Goal: Information Seeking & Learning: Learn about a topic

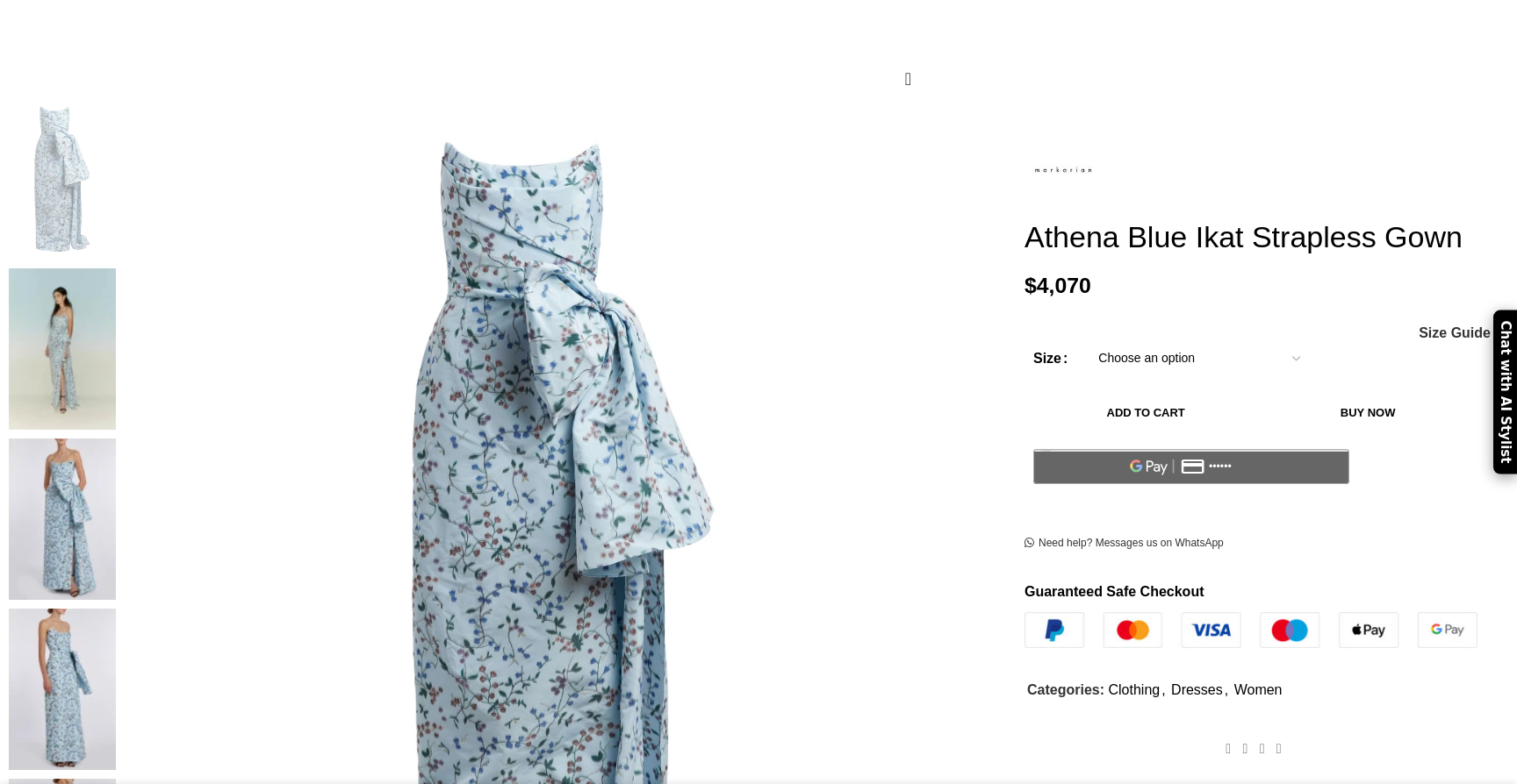
scroll to position [206, 0]
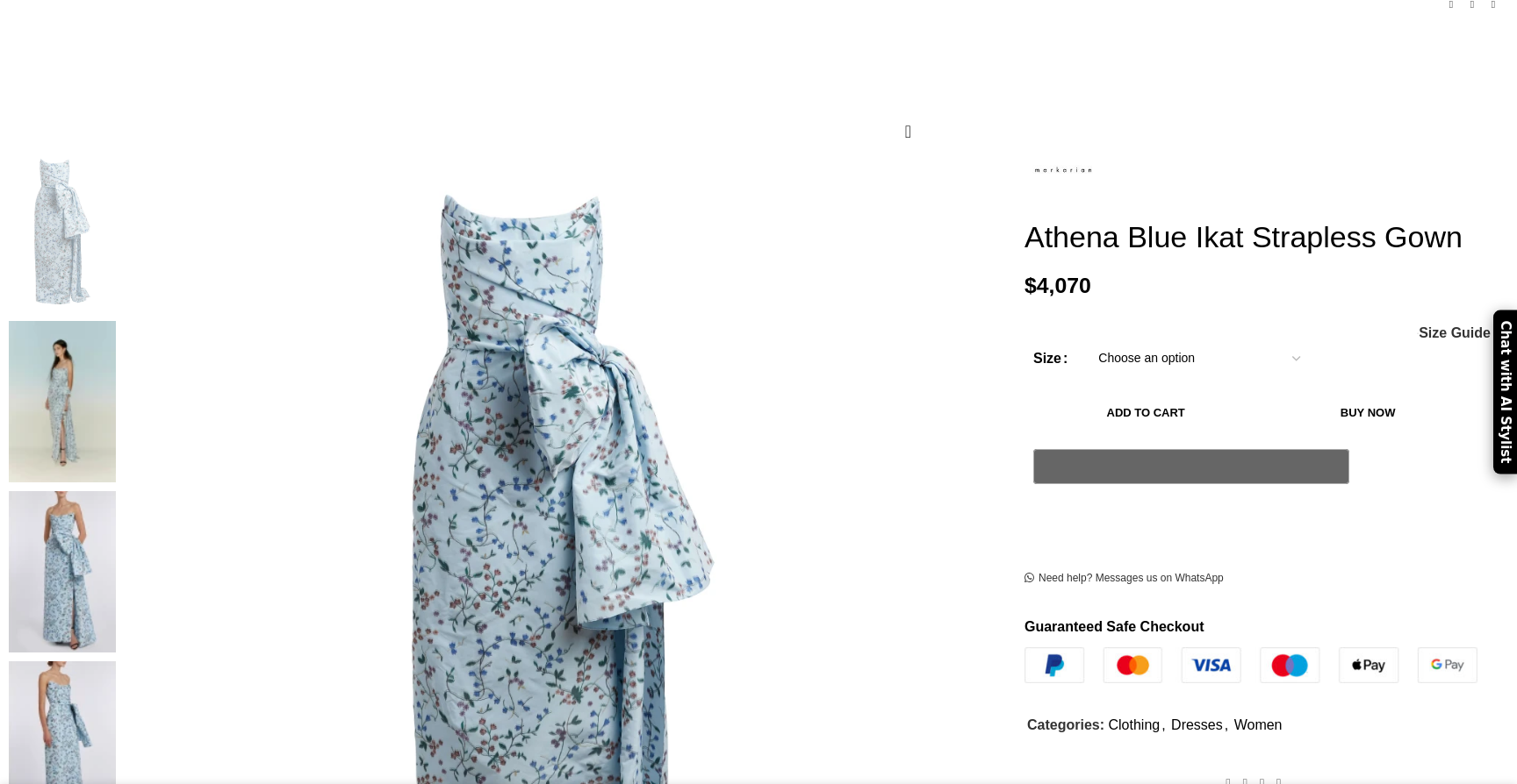
click at [116, 321] on img at bounding box center [62, 401] width 107 height 161
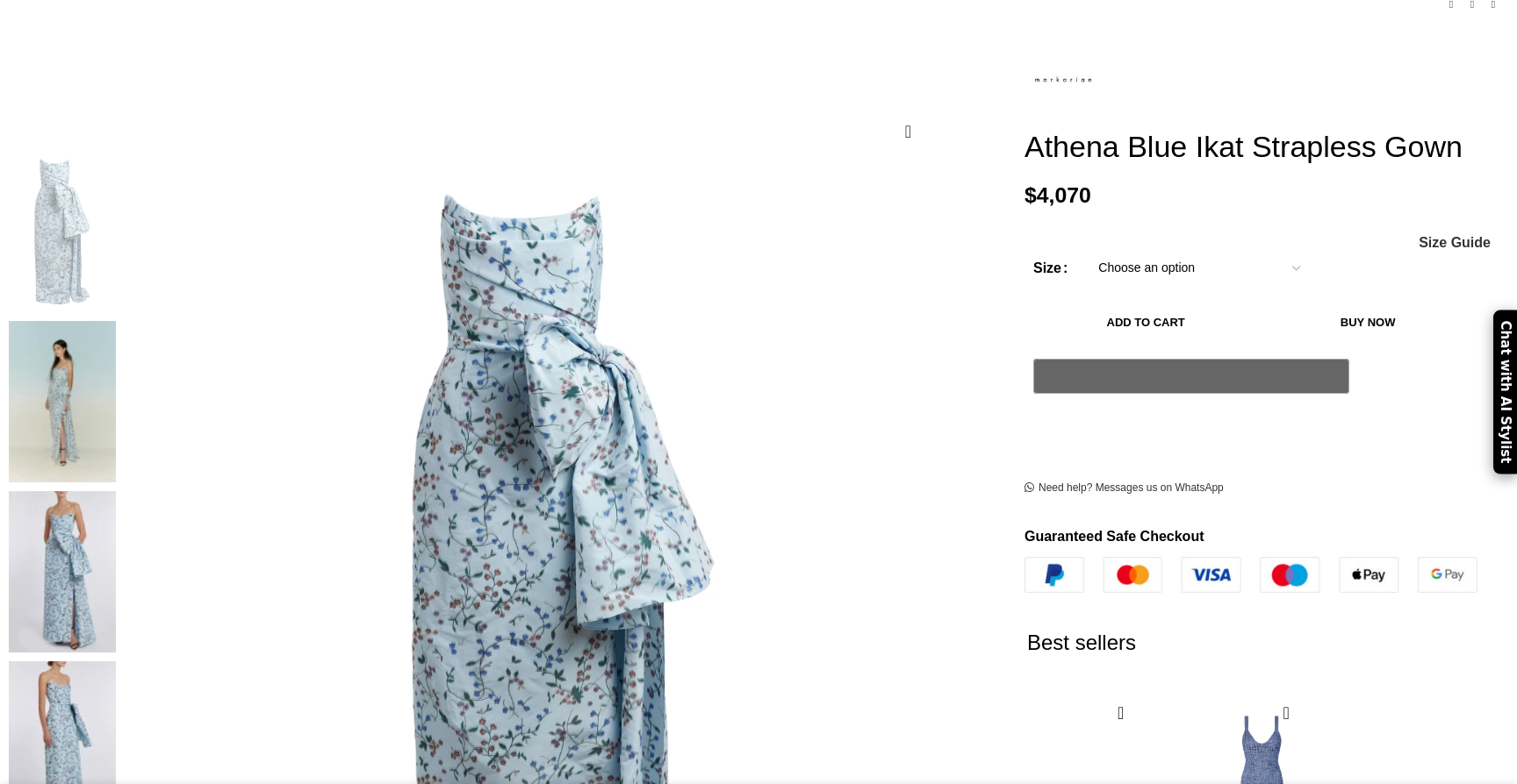
click at [116, 321] on img at bounding box center [62, 401] width 107 height 161
click at [116, 491] on img at bounding box center [62, 572] width 107 height 161
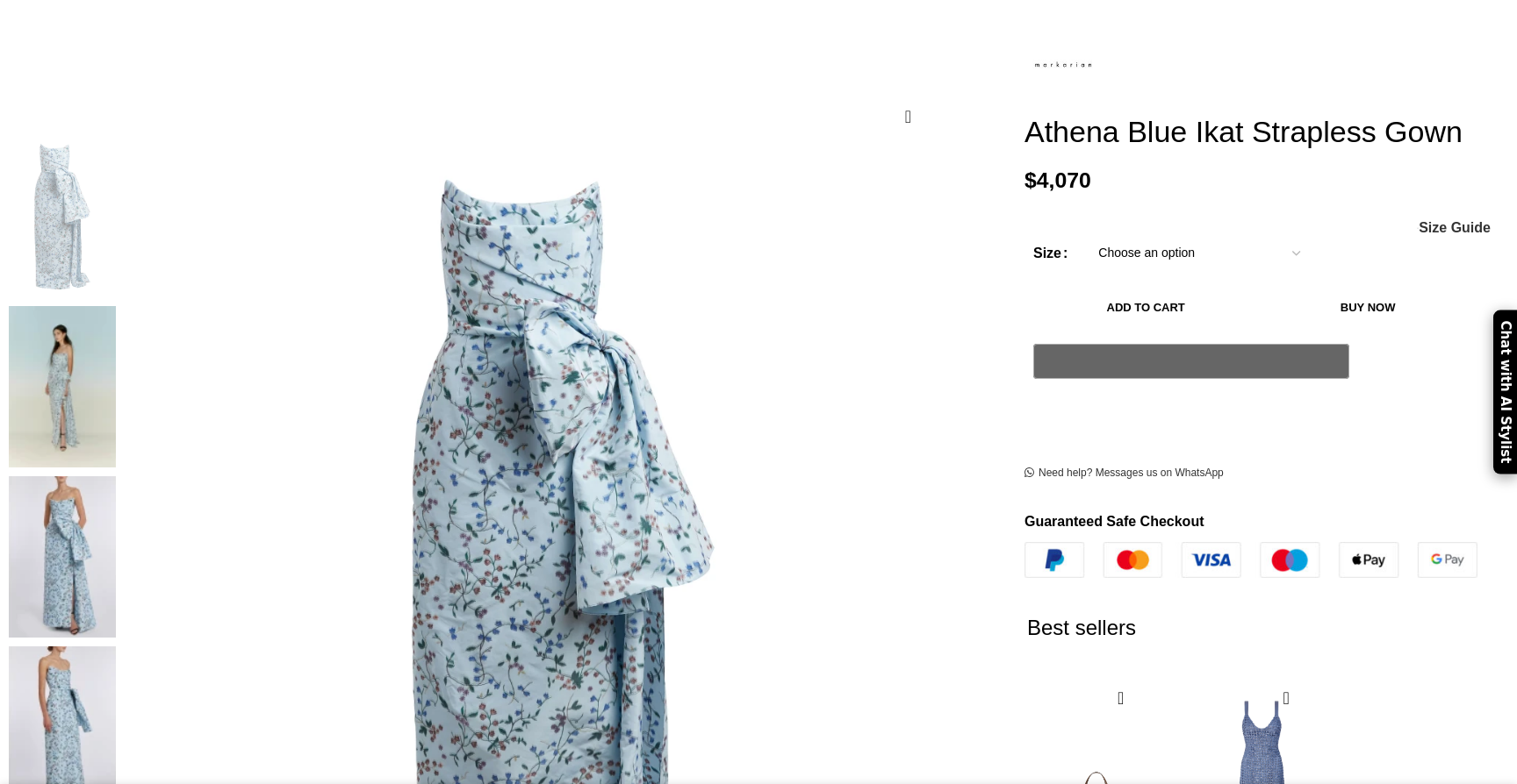
scroll to position [210, 0]
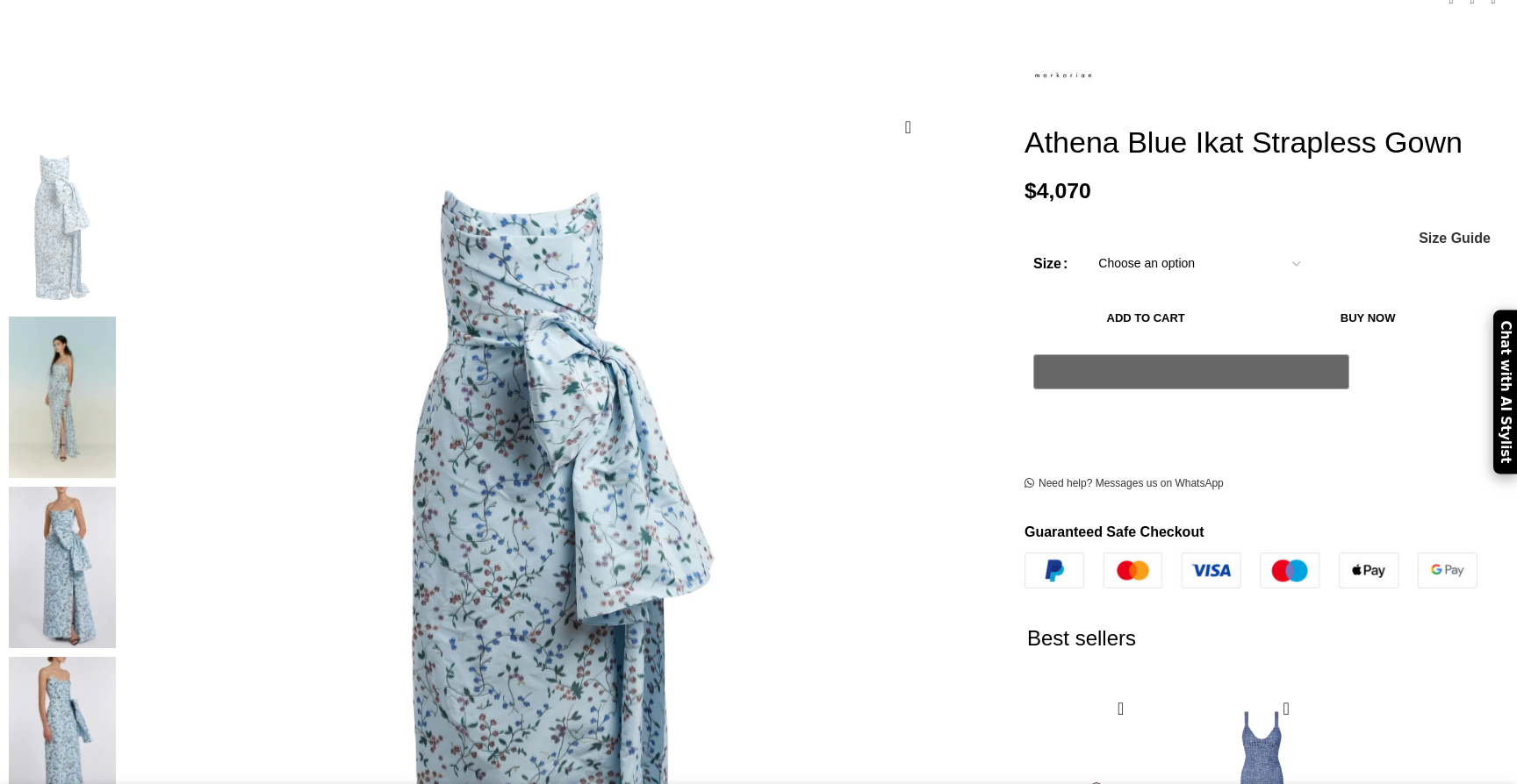
click at [1091, 270] on select "Choose an option 4 UK 6 UK 8 UK 10 UK 12 UK 14 UK 16 UK 18 UK 20 UK" at bounding box center [1198, 264] width 228 height 37
click at [116, 657] on img at bounding box center [62, 738] width 107 height 161
click at [116, 487] on img at bounding box center [62, 568] width 107 height 161
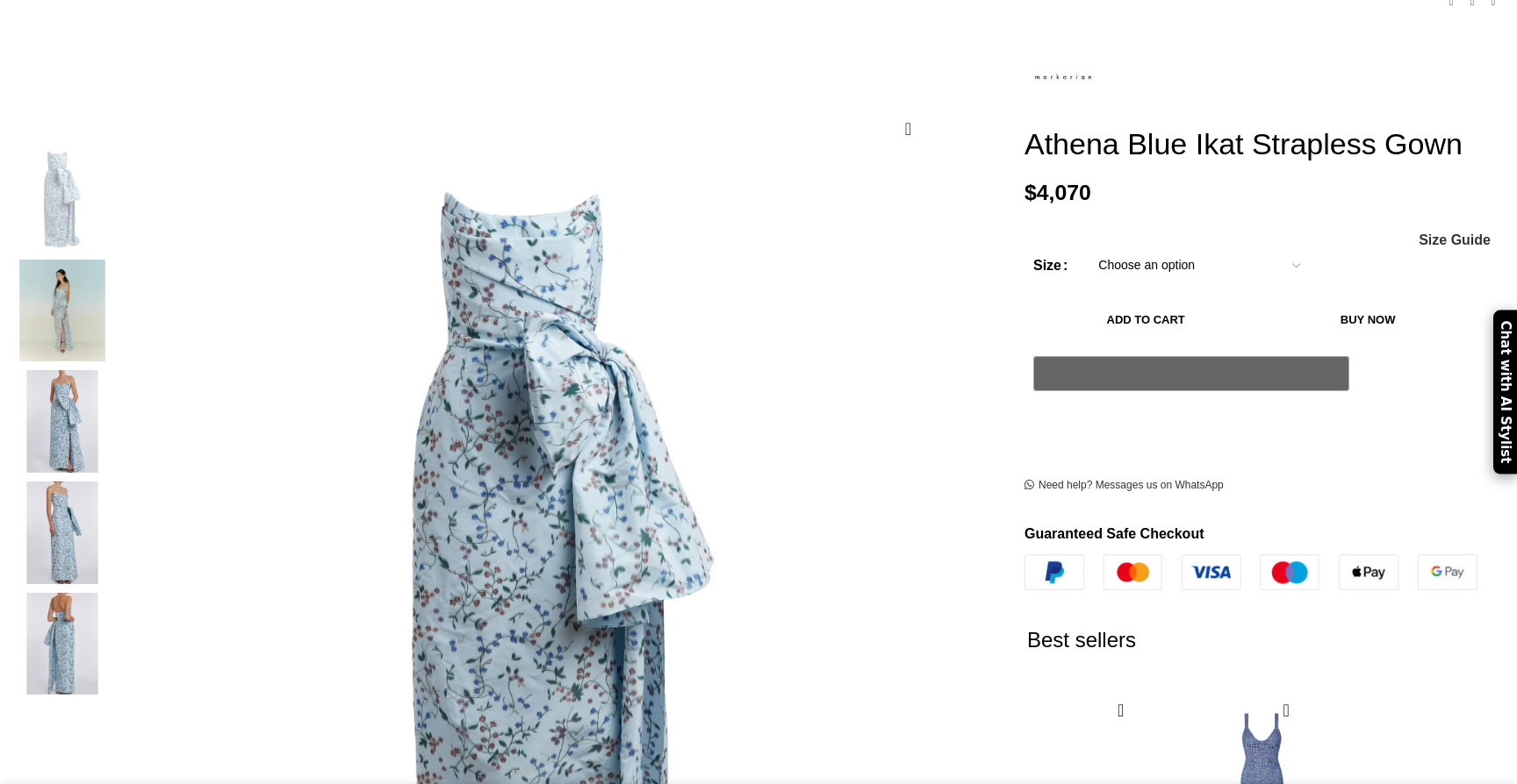
click at [116, 274] on img "2 / 5" at bounding box center [62, 311] width 107 height 103
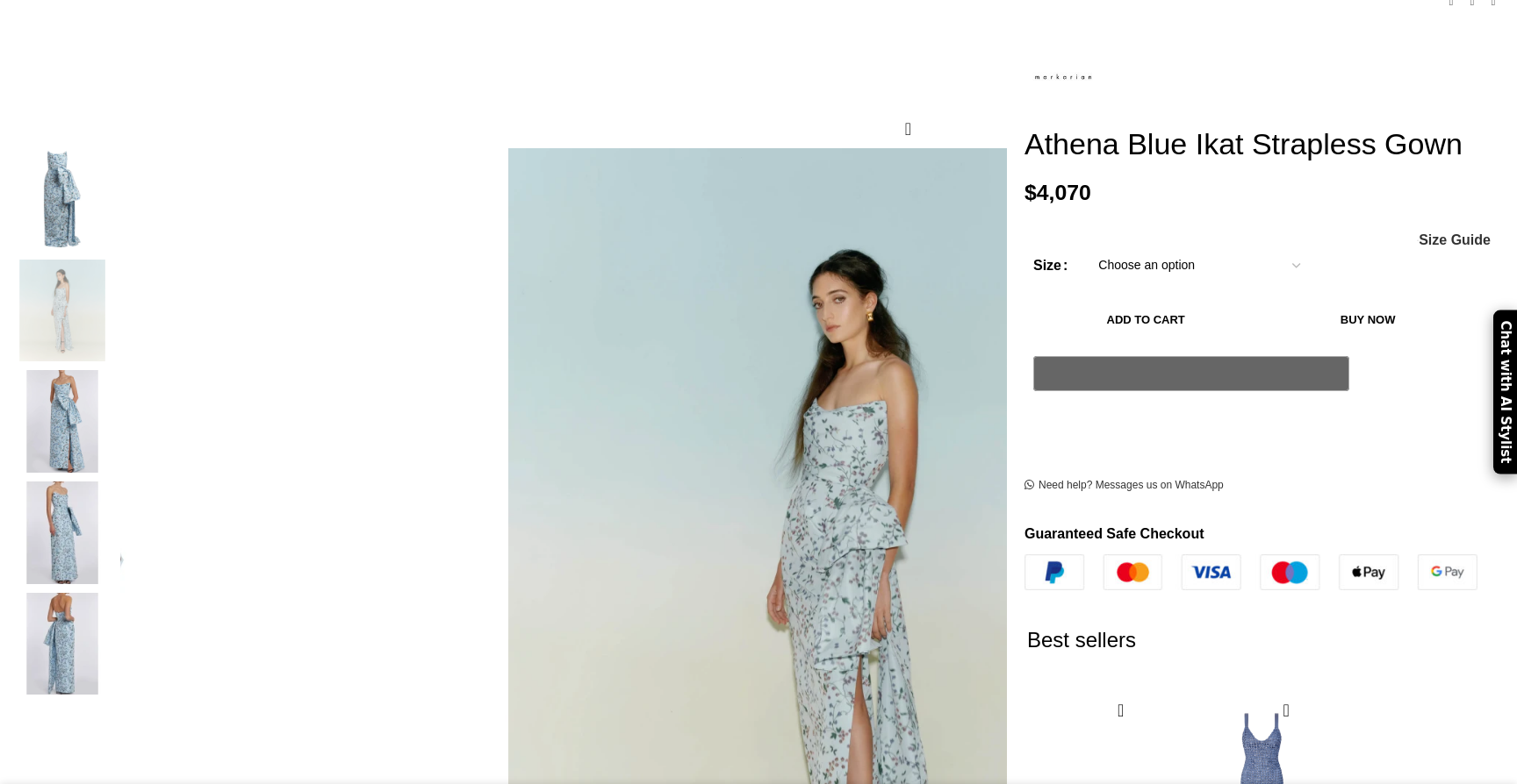
click at [116, 157] on img "1 / 5" at bounding box center [62, 199] width 107 height 103
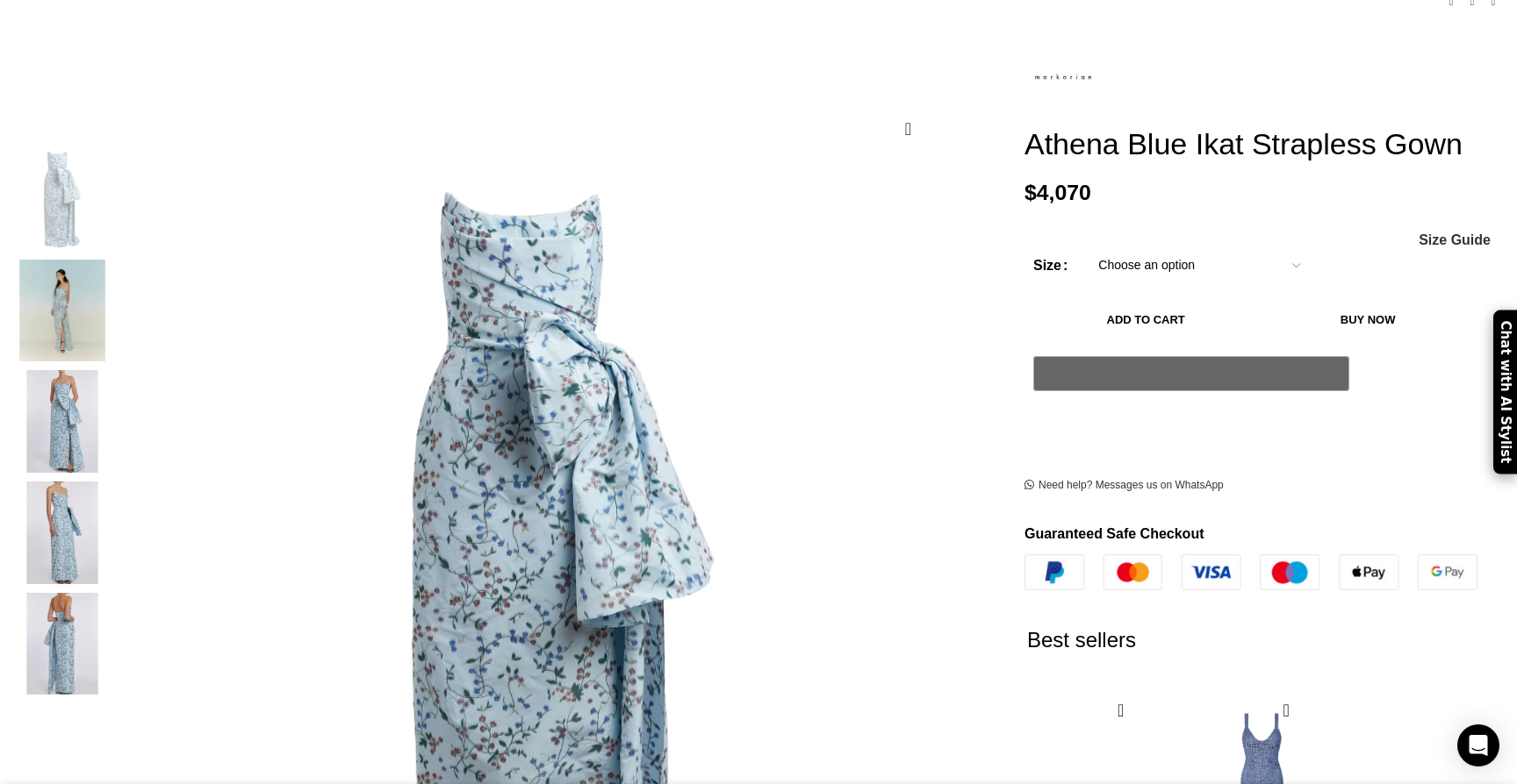
click at [116, 425] on img "3 / 5" at bounding box center [62, 421] width 107 height 103
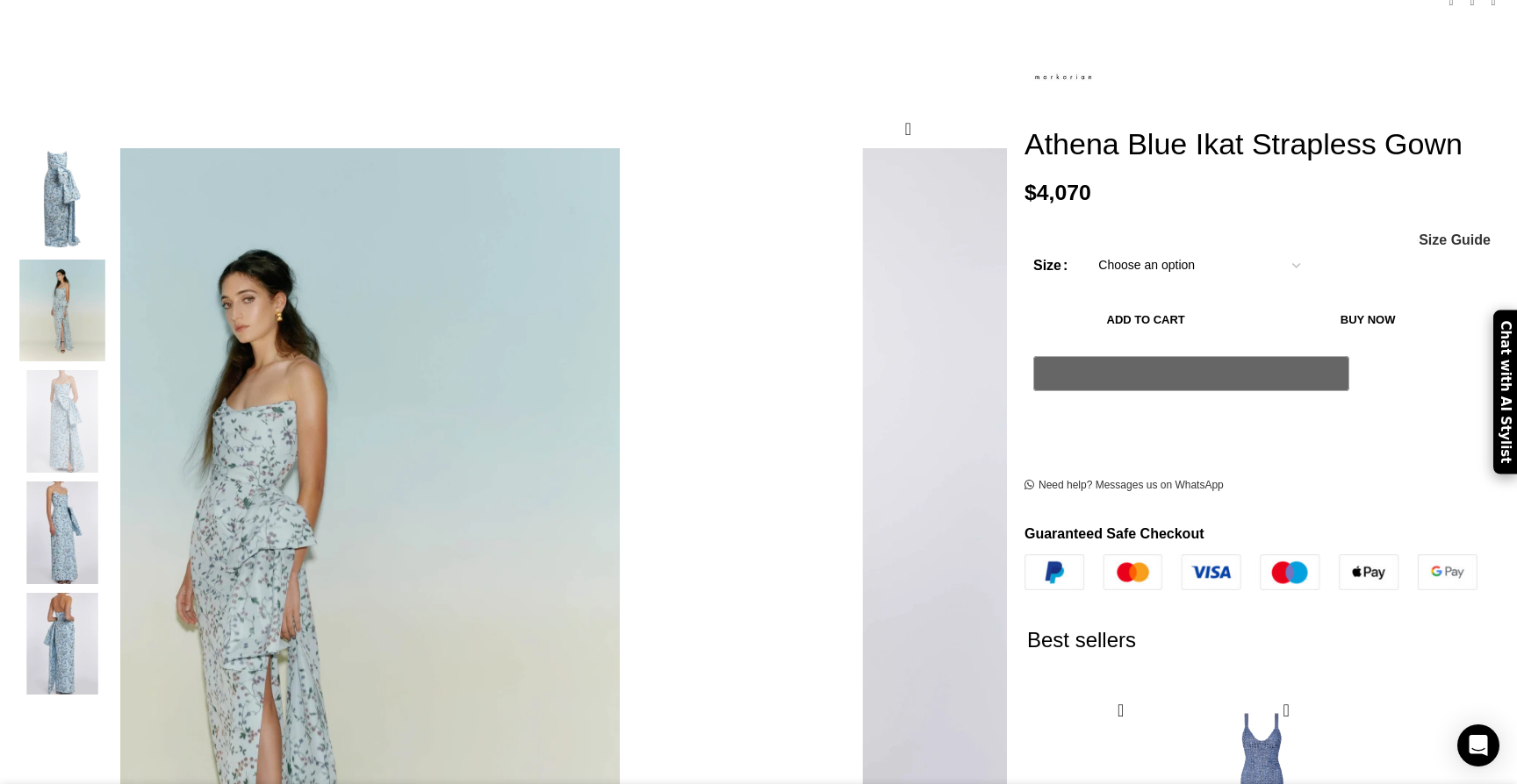
click at [116, 500] on img "4 / 5" at bounding box center [62, 532] width 107 height 103
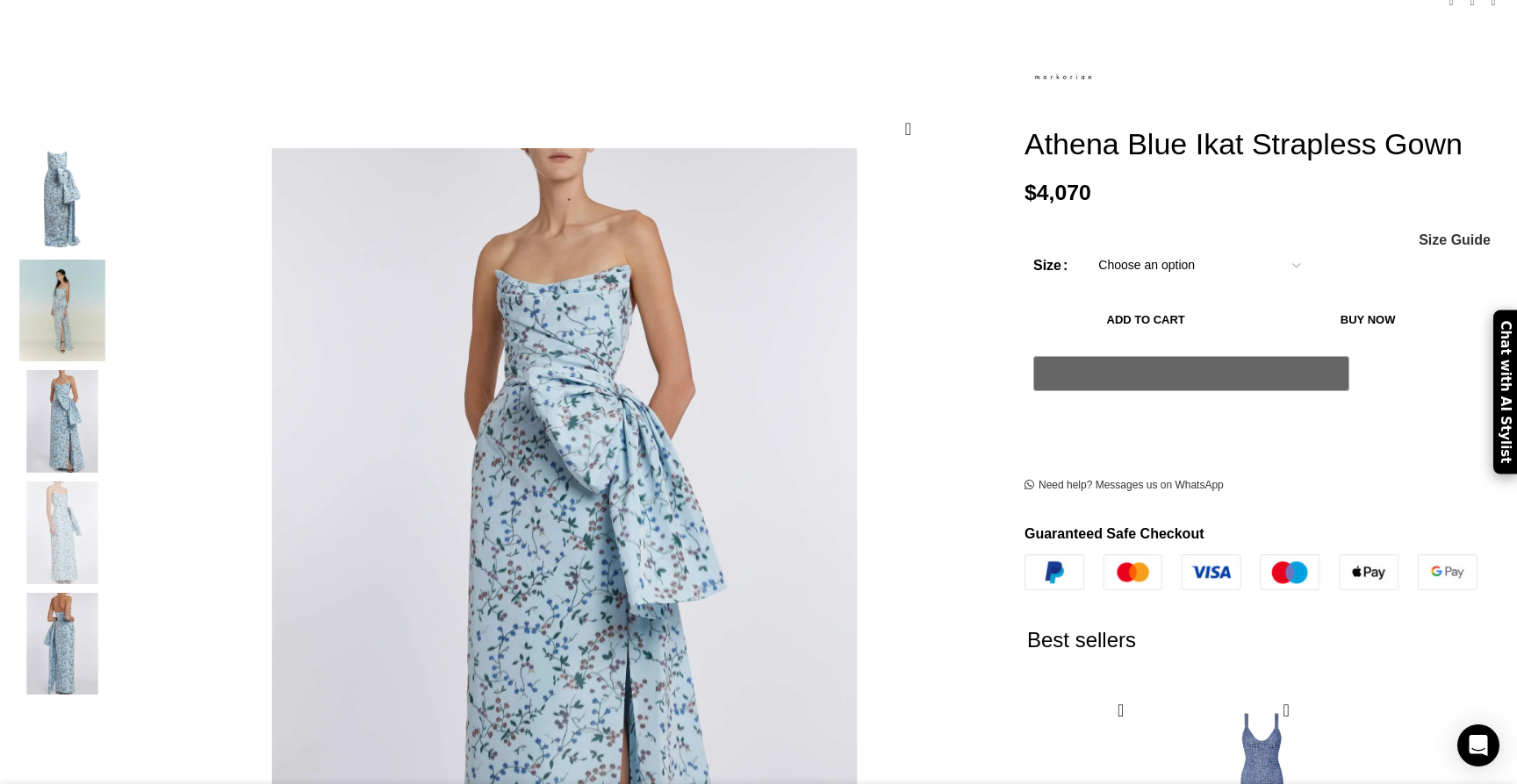
scroll to position [0, 370]
click at [116, 555] on img "4 / 5" at bounding box center [62, 532] width 107 height 103
click at [116, 593] on img "5 / 5" at bounding box center [62, 644] width 107 height 103
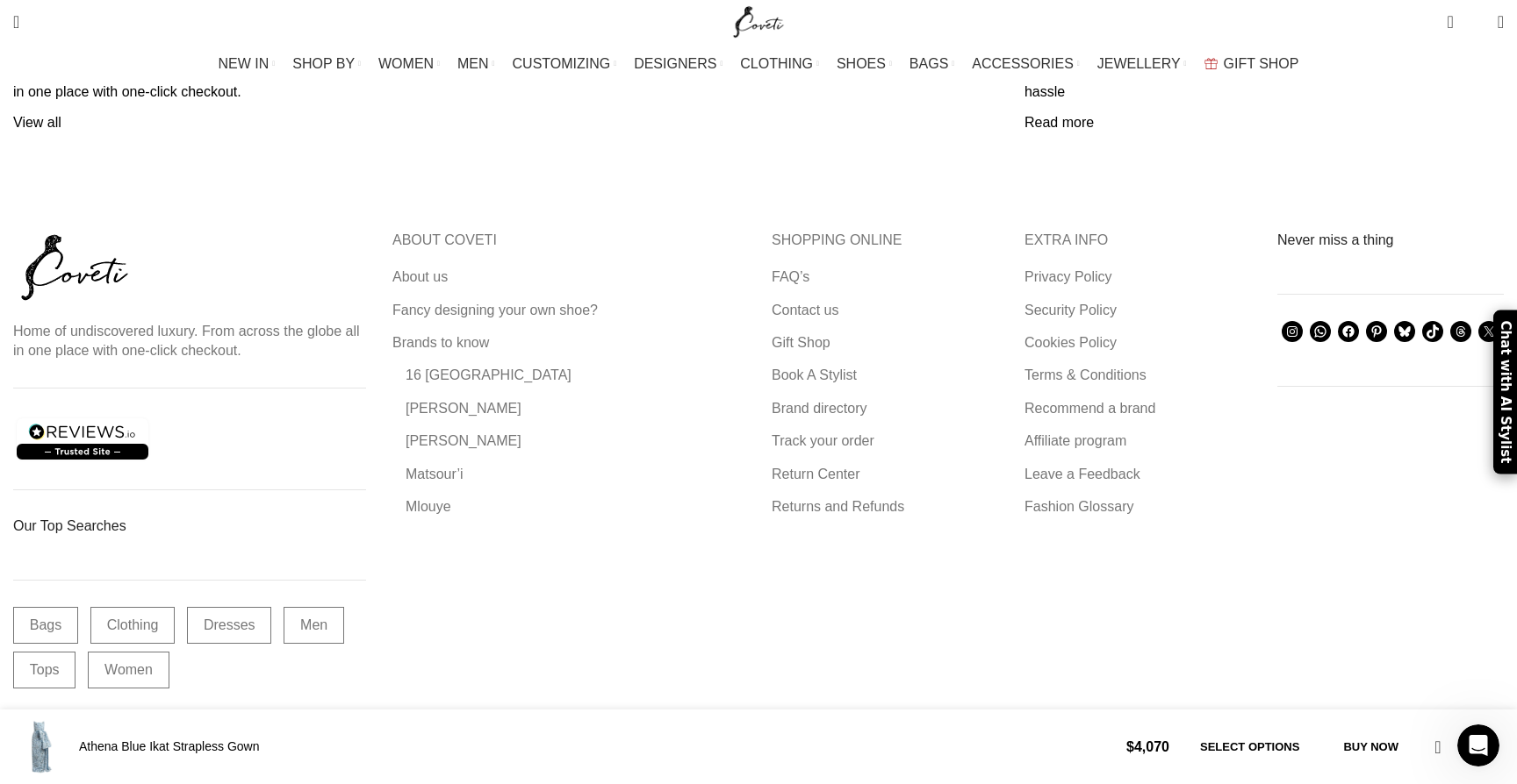
scroll to position [4472, 0]
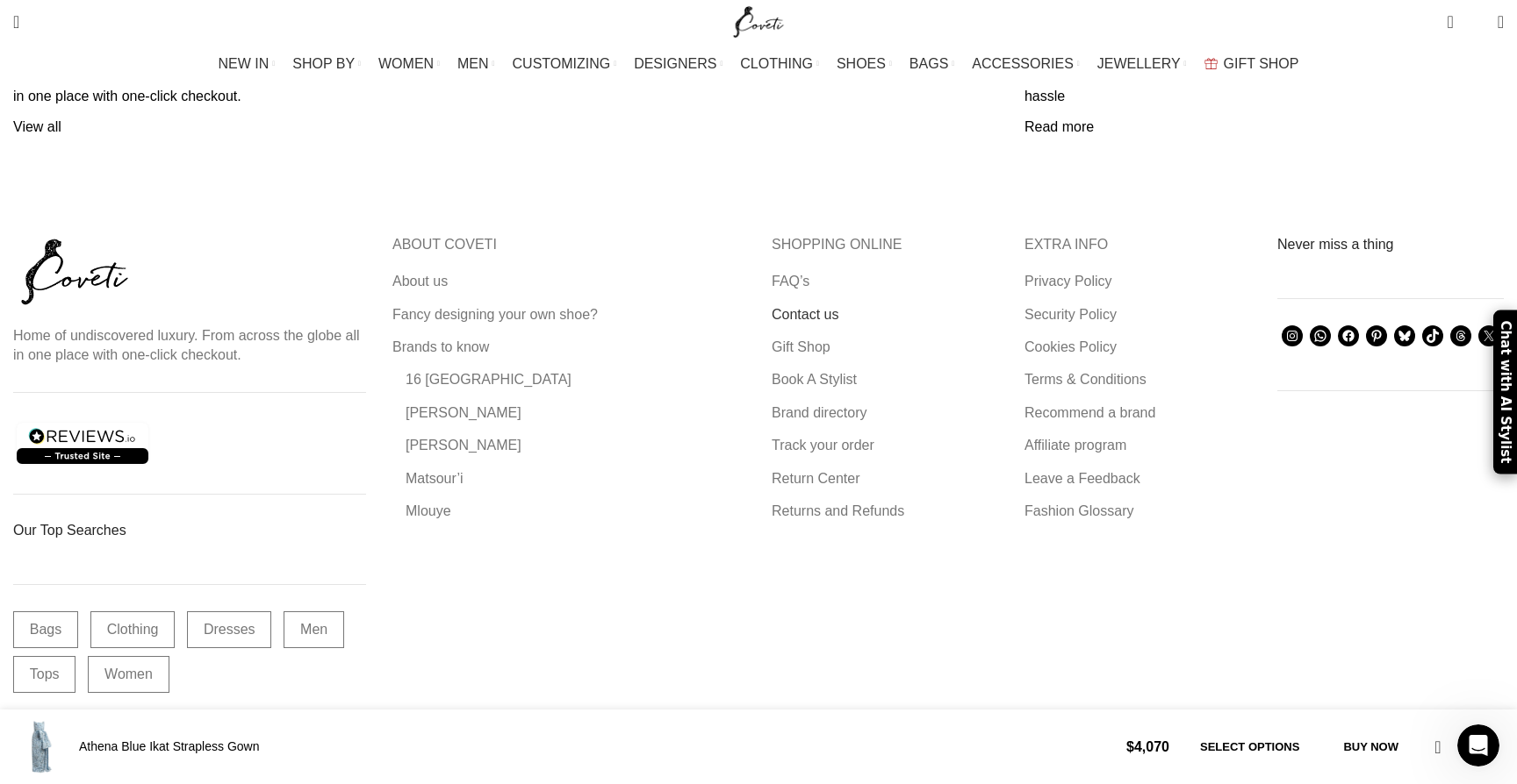
click at [819, 305] on link "Contact us" at bounding box center [805, 314] width 69 height 19
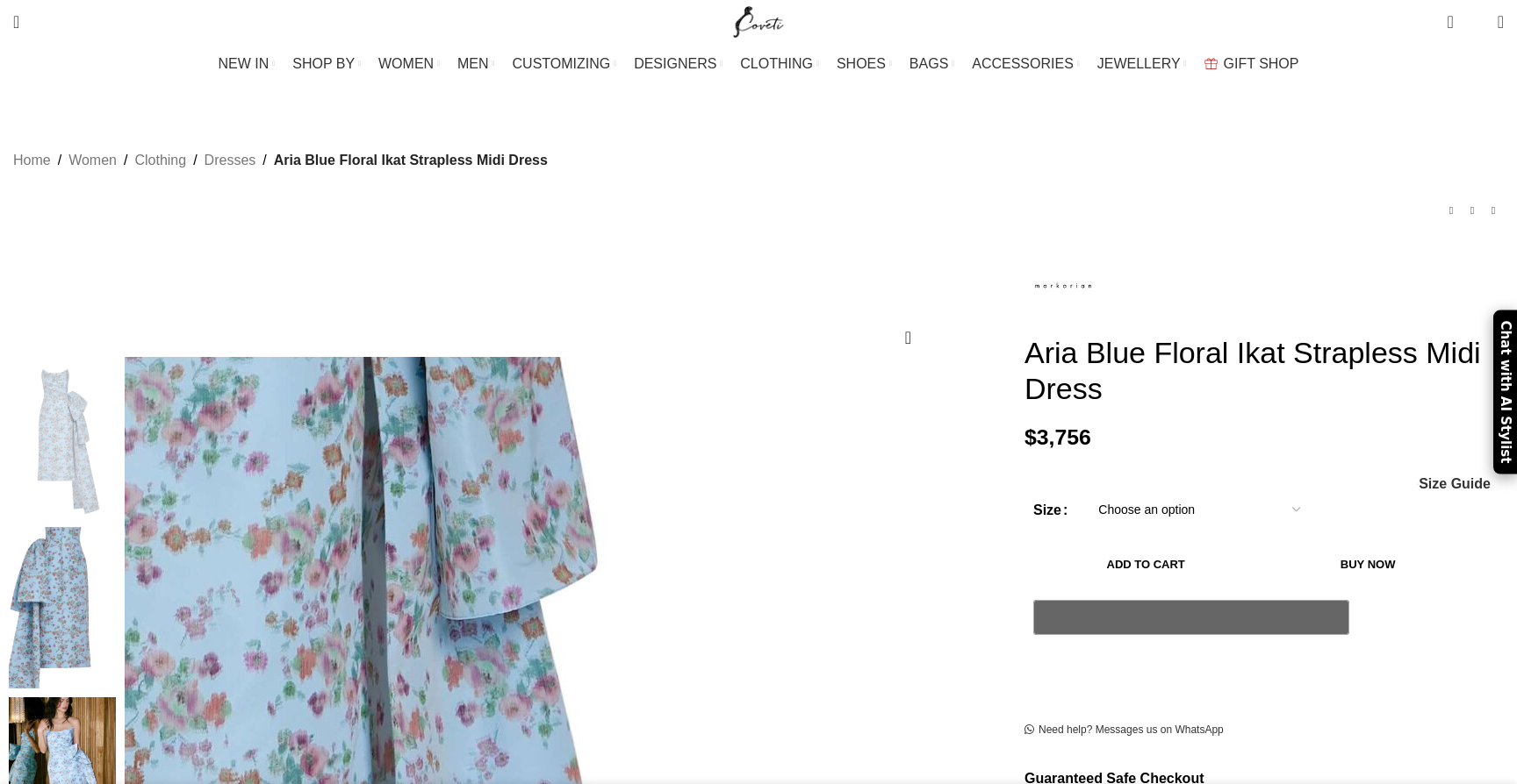
scroll to position [44, 0]
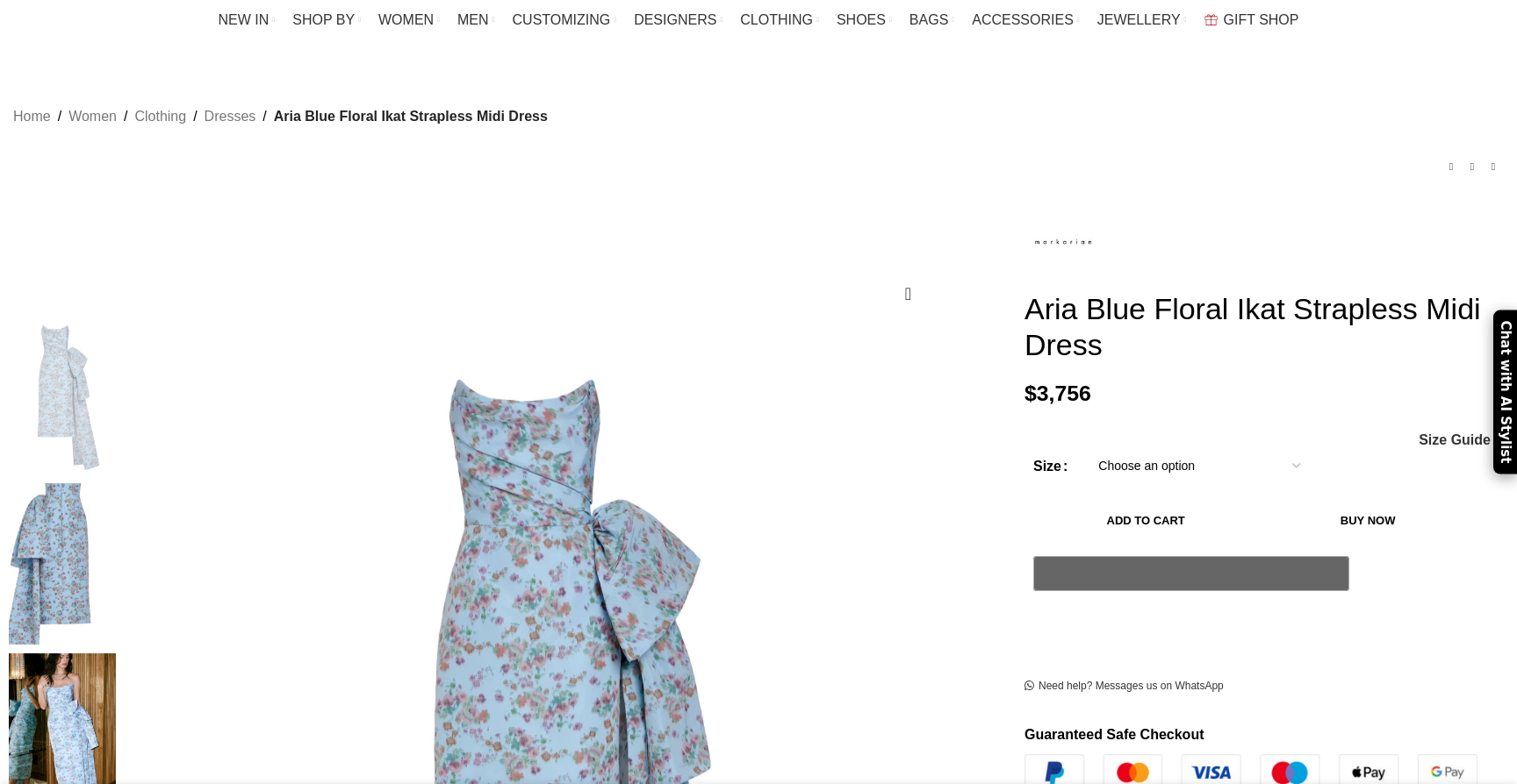
click at [116, 653] on img at bounding box center [62, 734] width 107 height 161
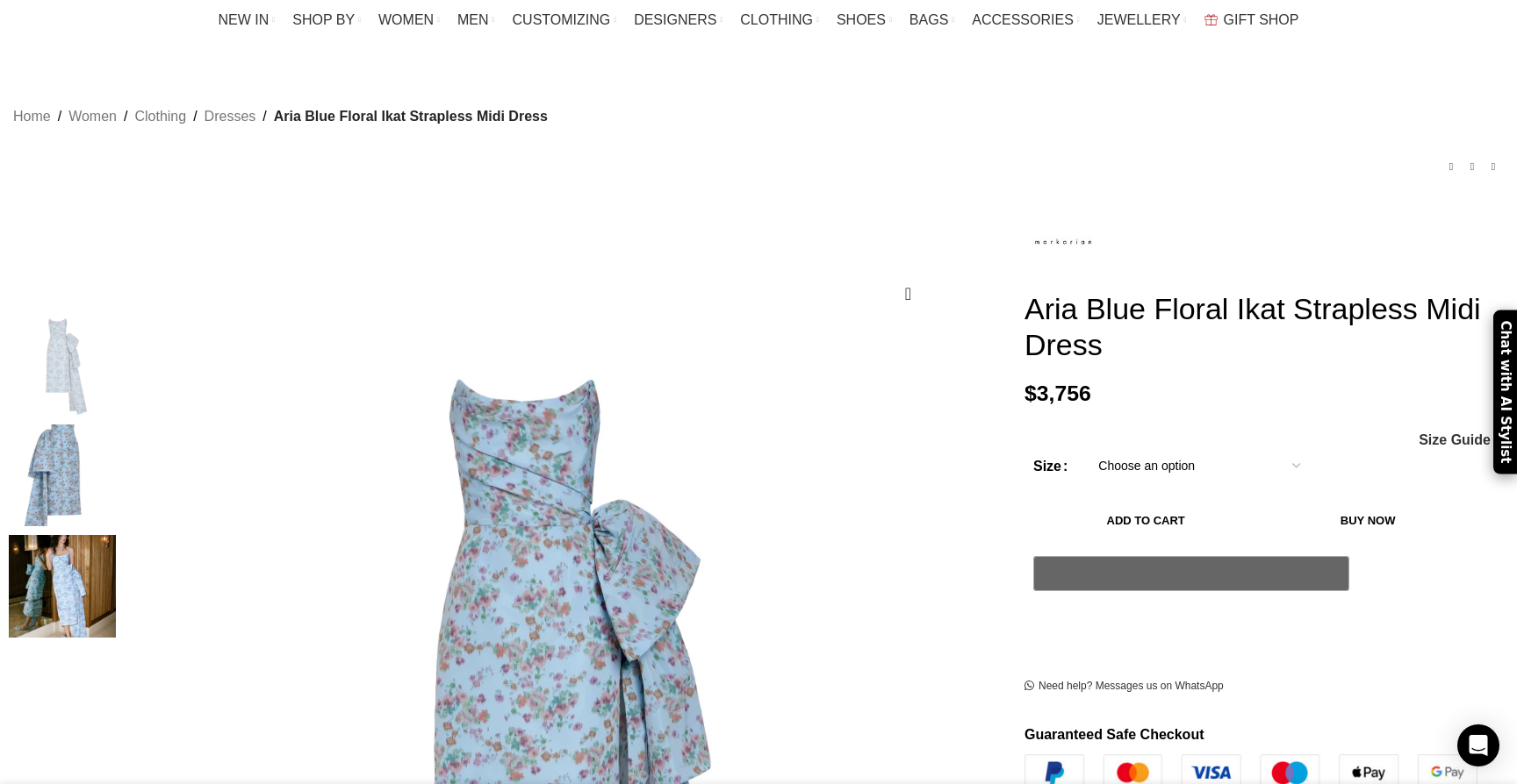
click at [116, 454] on img "2 / 3" at bounding box center [62, 475] width 107 height 103
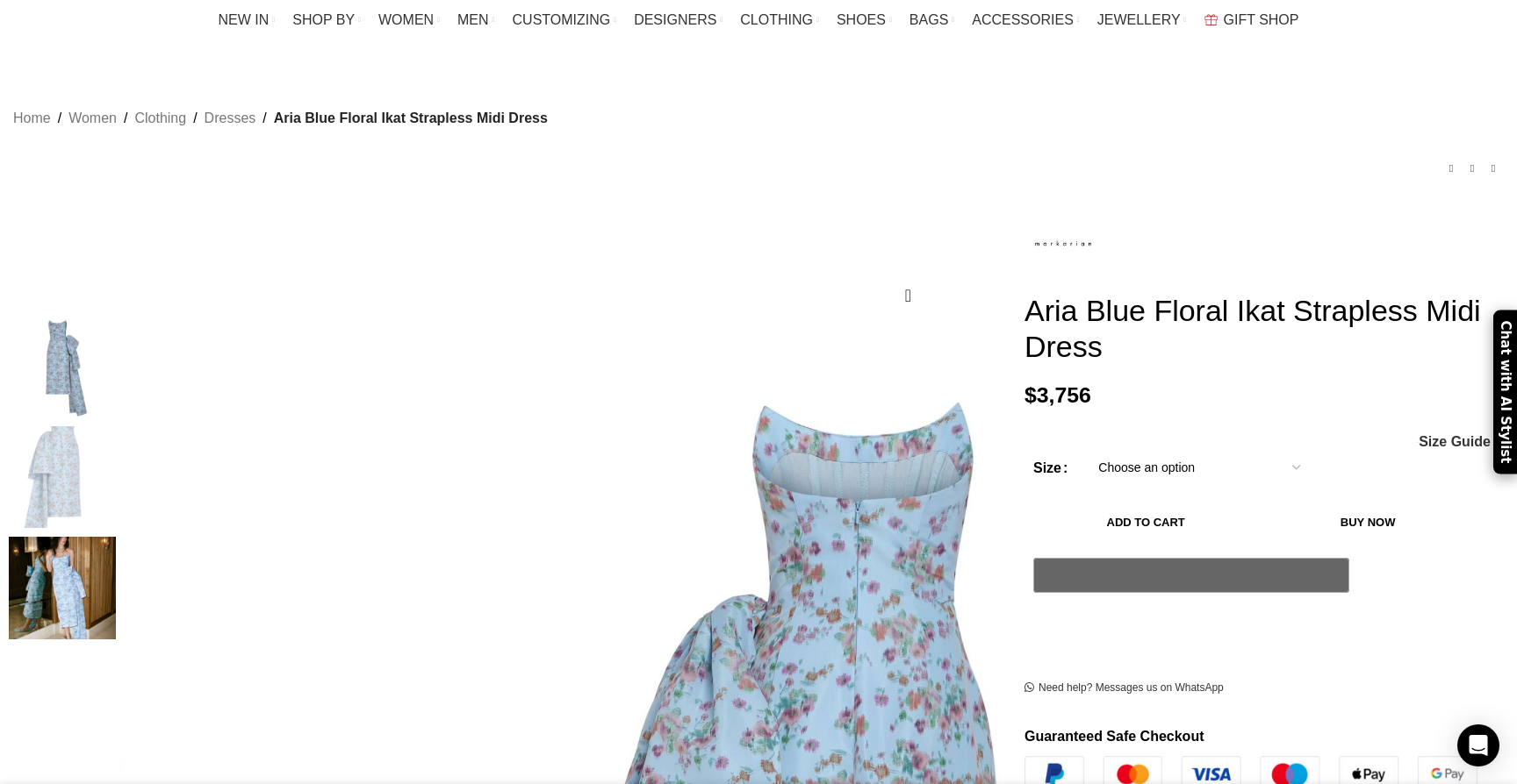
click at [116, 367] on img "1 / 3" at bounding box center [62, 366] width 107 height 103
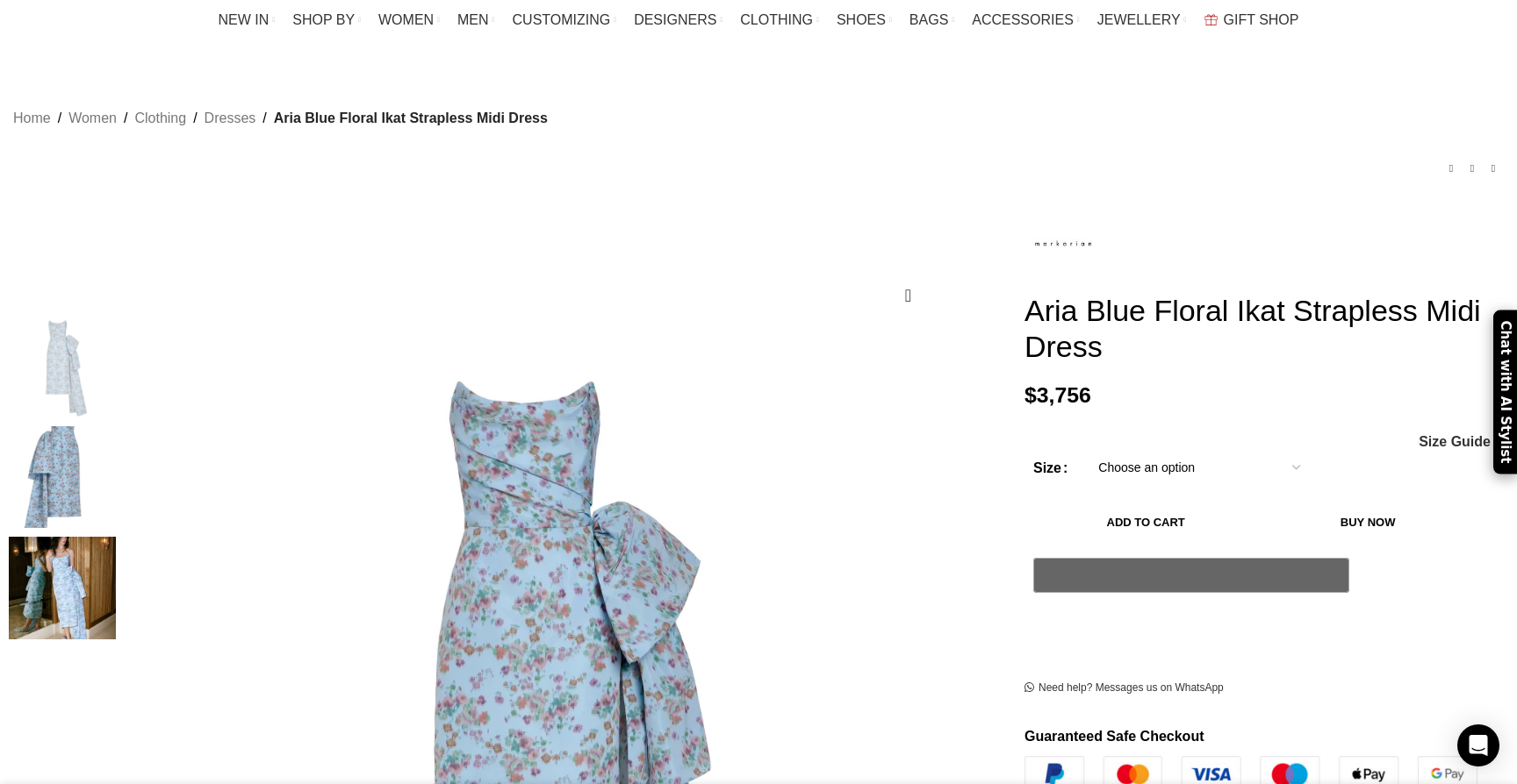
click at [1126, 449] on select "Choose an option 4 UK 6 UK 8 UK 10 UK 12 UK 14 UK 16 UK" at bounding box center [1198, 467] width 228 height 37
click at [1025, 224] on img at bounding box center [1063, 244] width 79 height 79
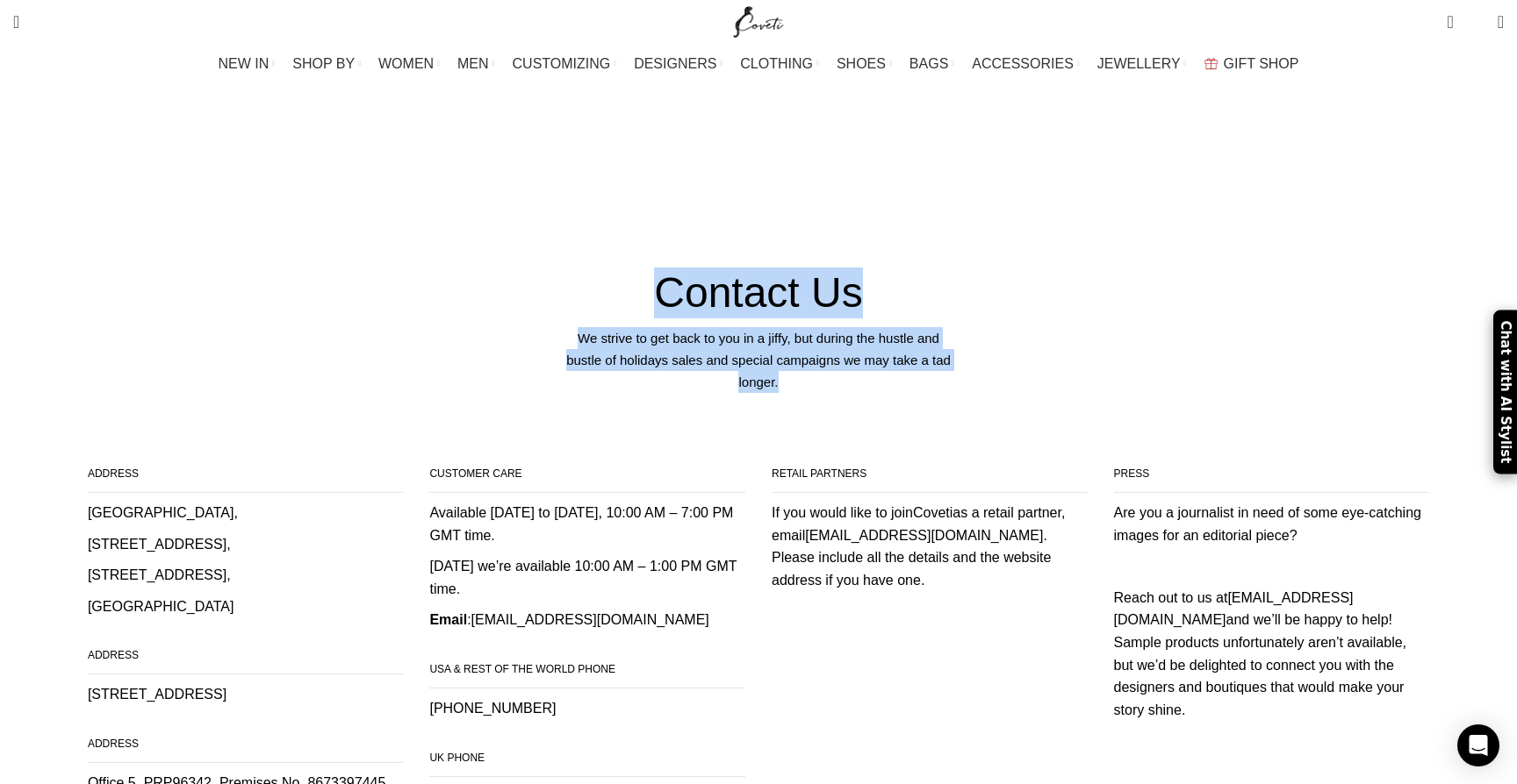
drag, startPoint x: 941, startPoint y: 176, endPoint x: 1057, endPoint y: 244, distance: 134.5
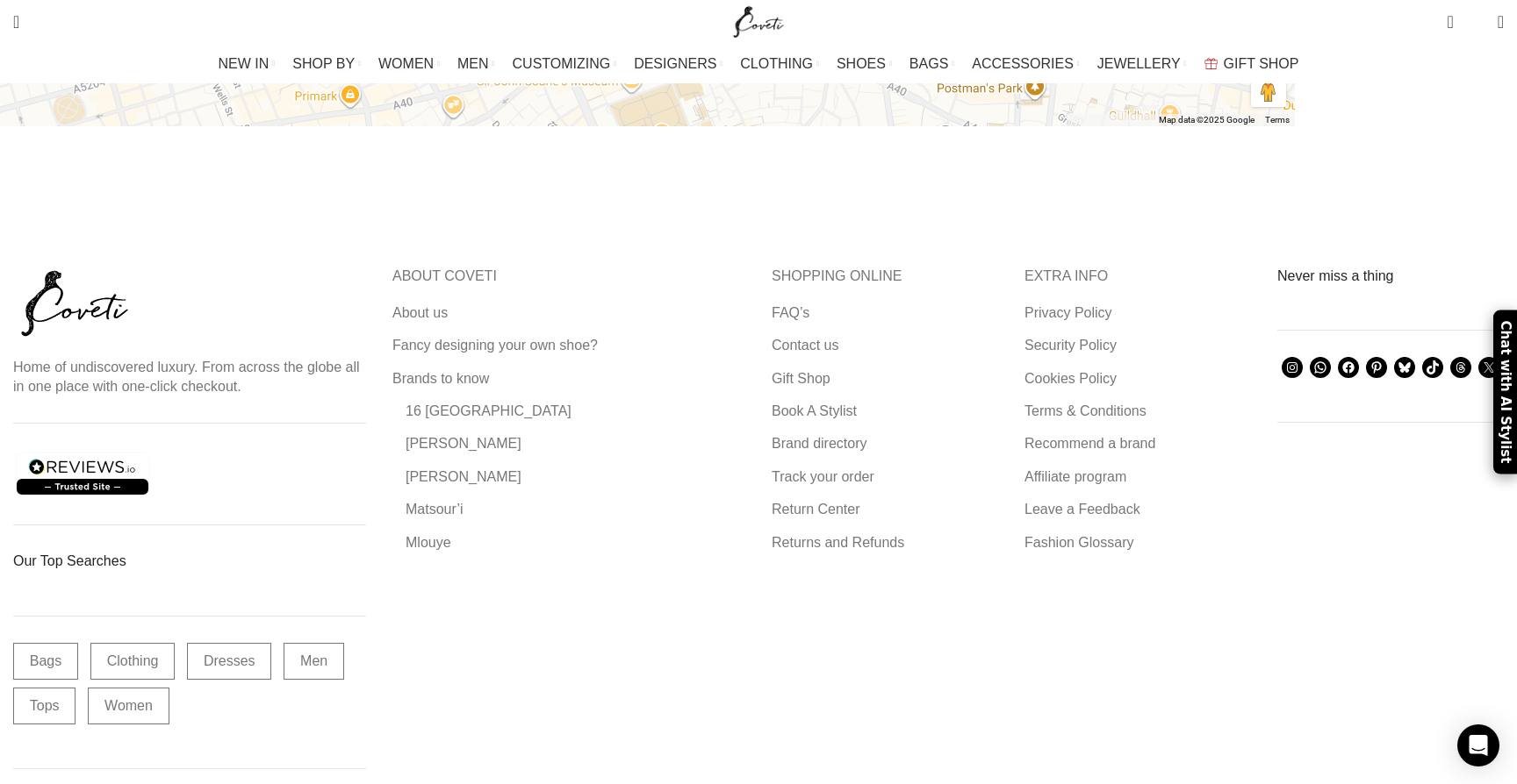
scroll to position [1322, 0]
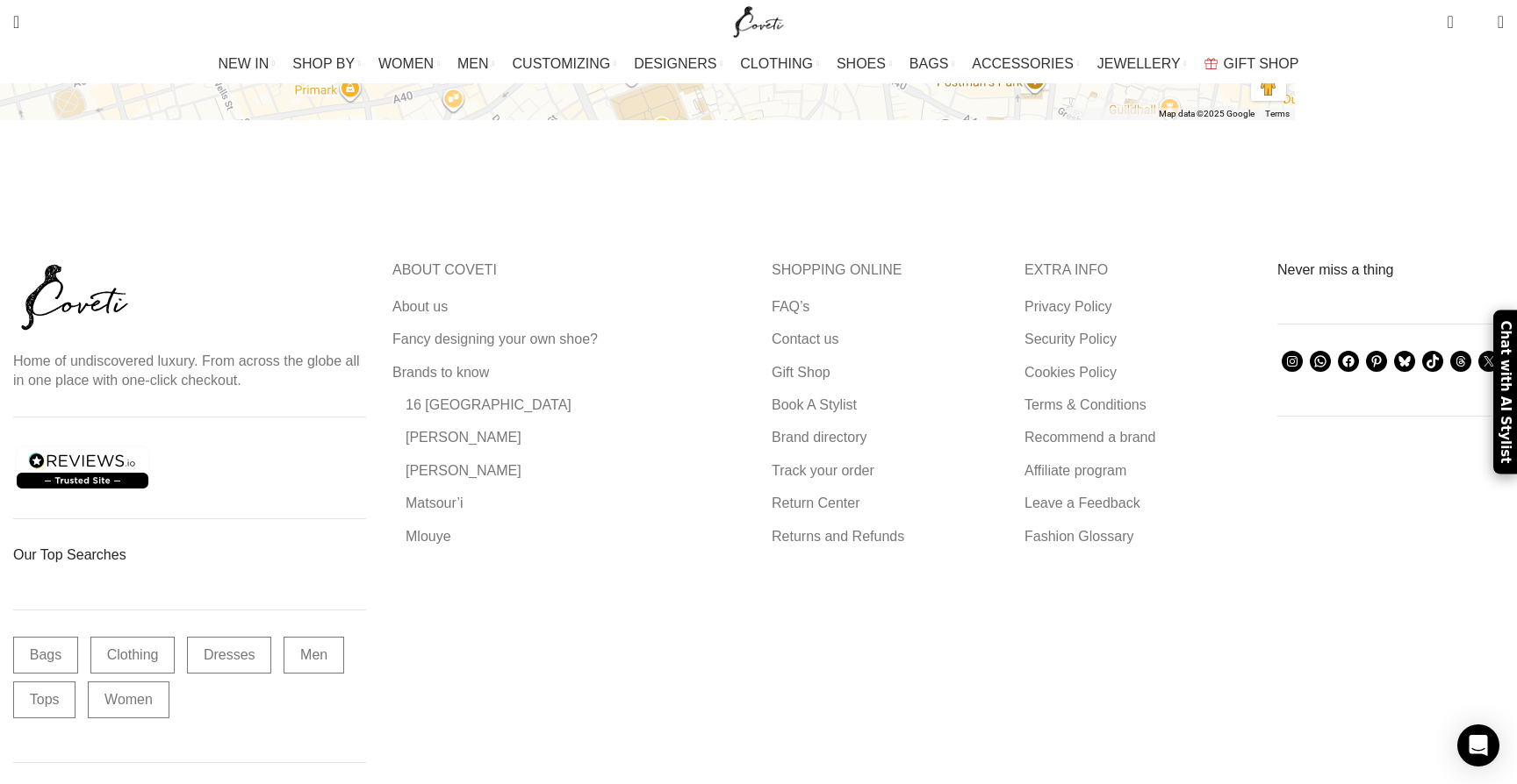
click at [790, 261] on div "SHOPPING ONLINE FAQ’s Contact us Gift Shop Book A Stylist Brand directory Track…" at bounding box center [884, 404] width 226 height 287
click at [787, 298] on link "FAQ’s" at bounding box center [791, 307] width 40 height 19
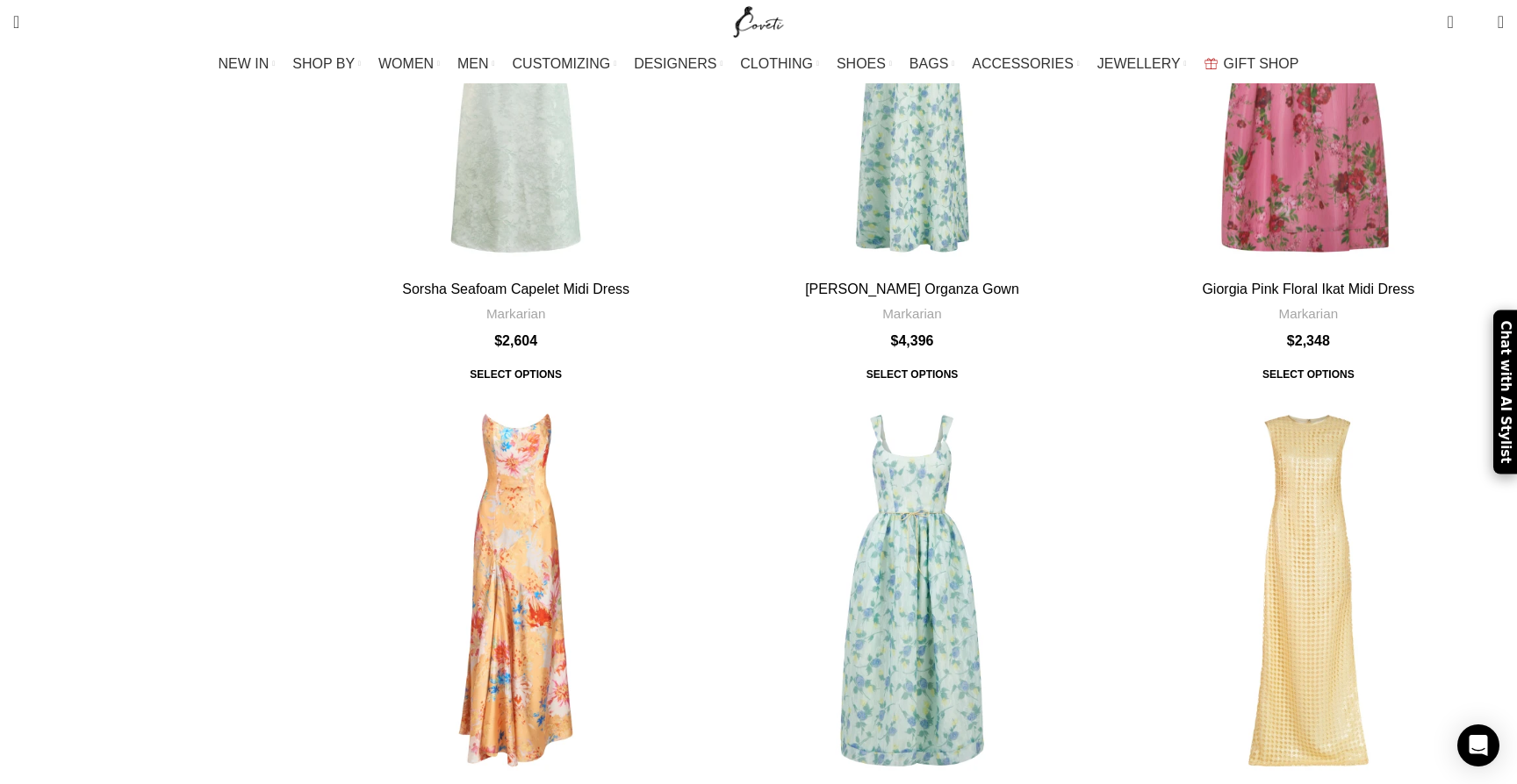
scroll to position [5374, 0]
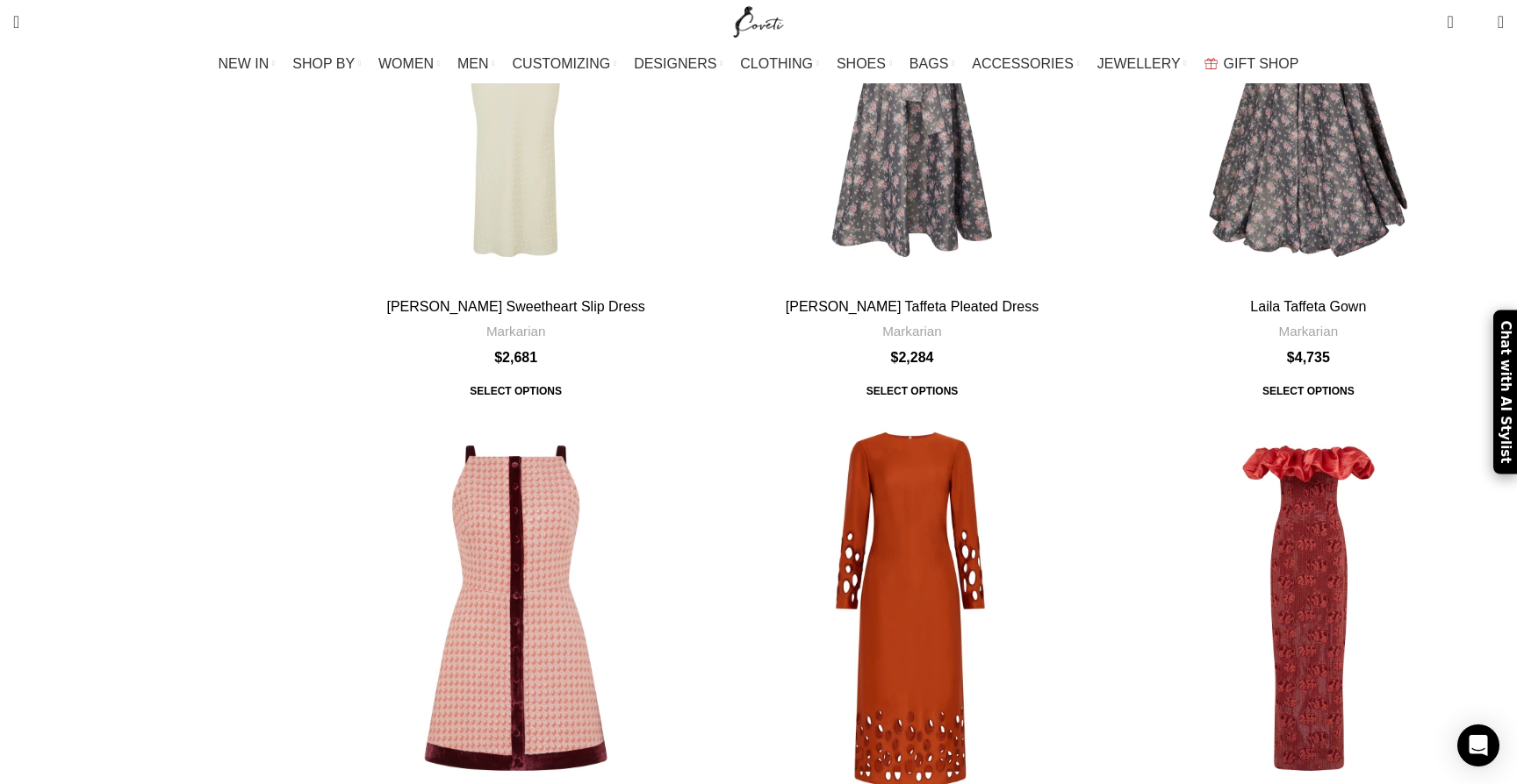
scroll to position [5596, 0]
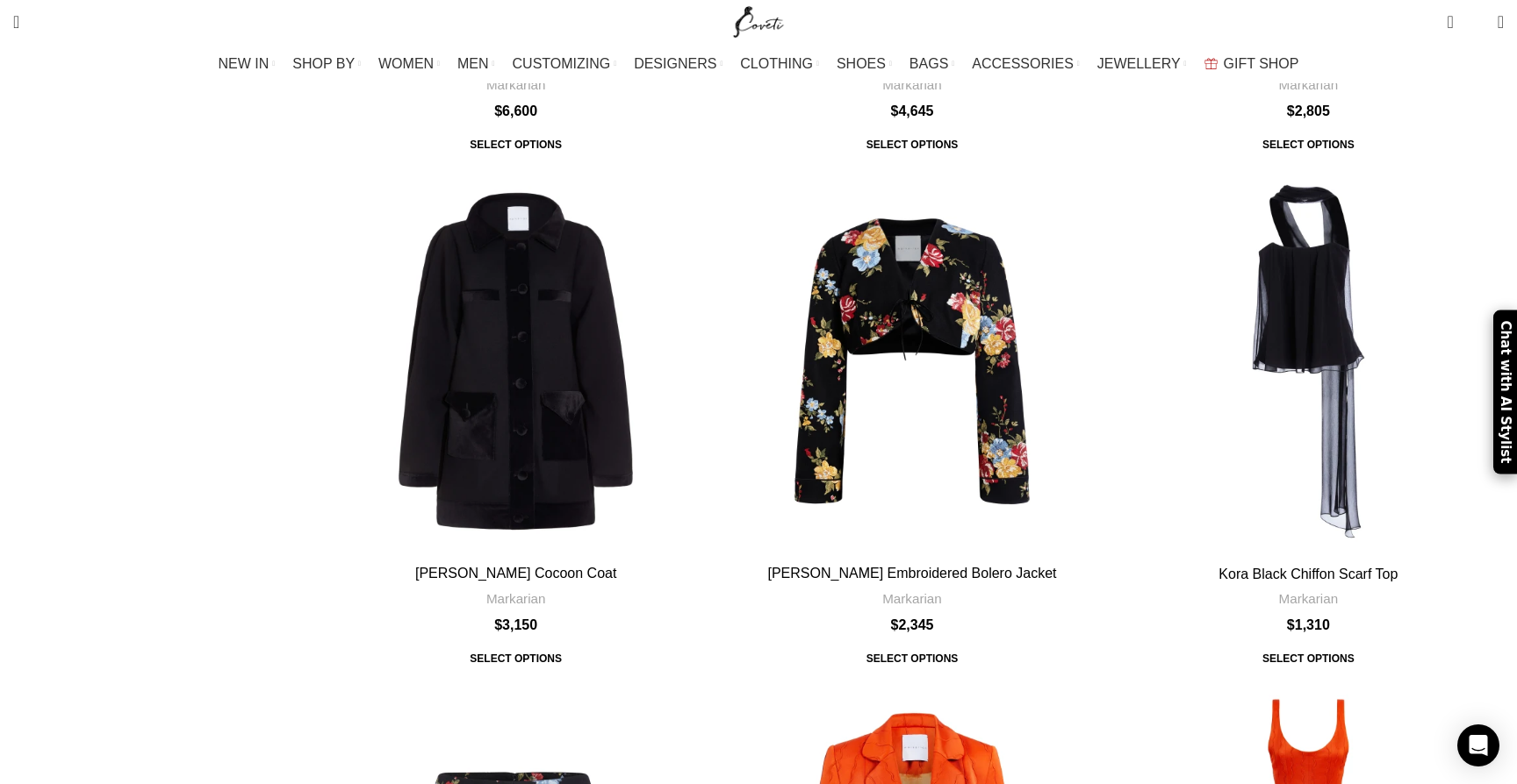
scroll to position [5077, 0]
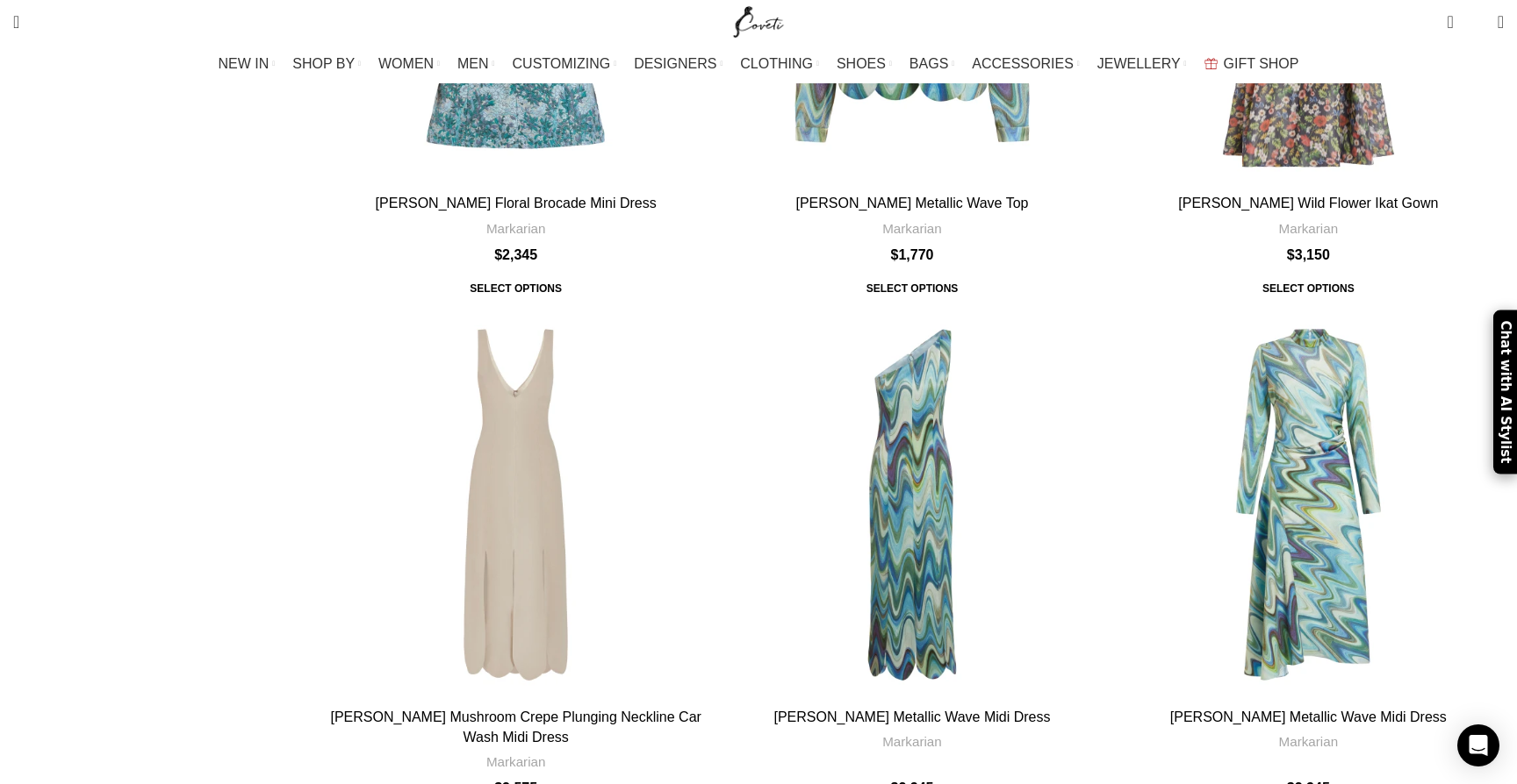
scroll to position [1906, 0]
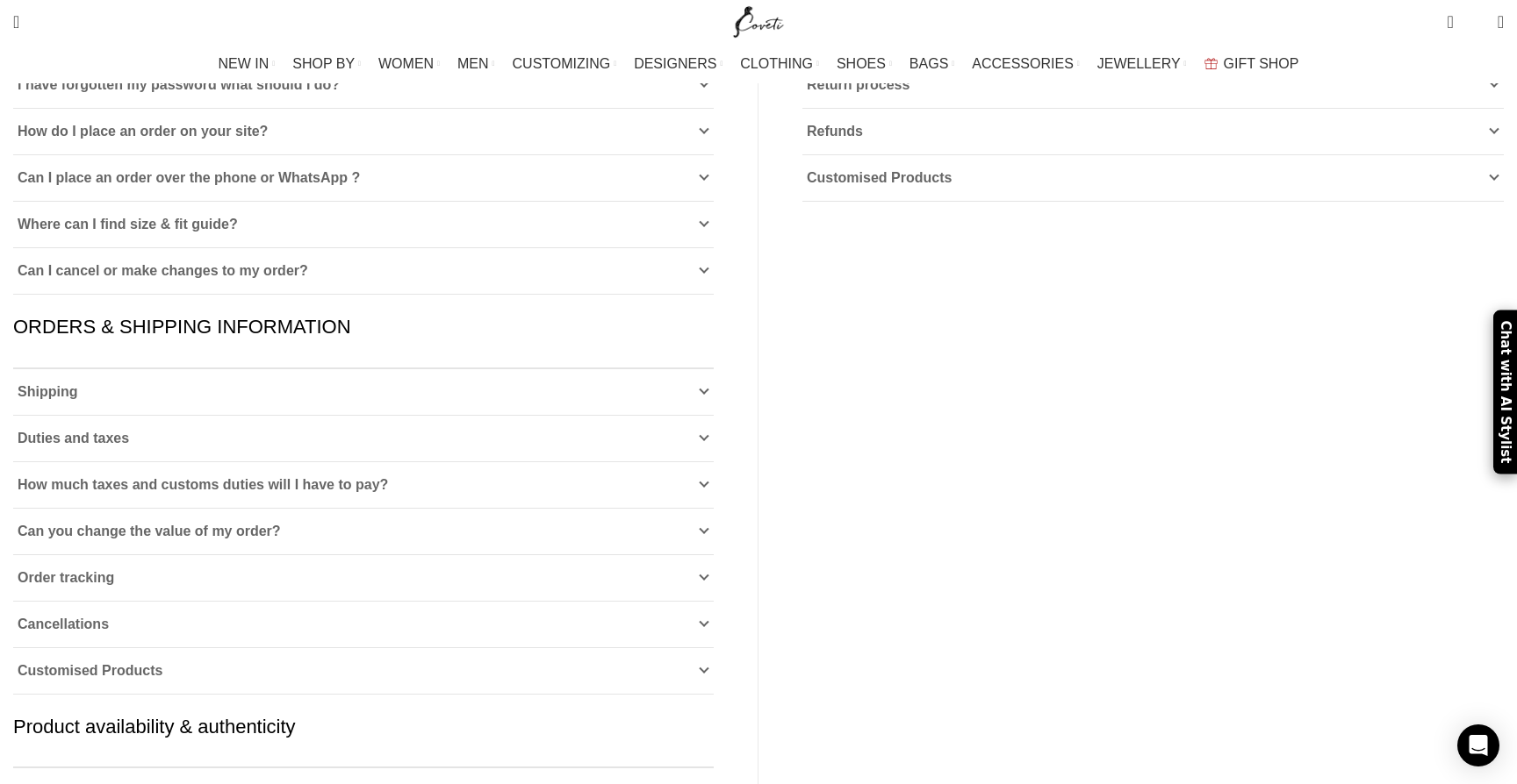
scroll to position [661, 0]
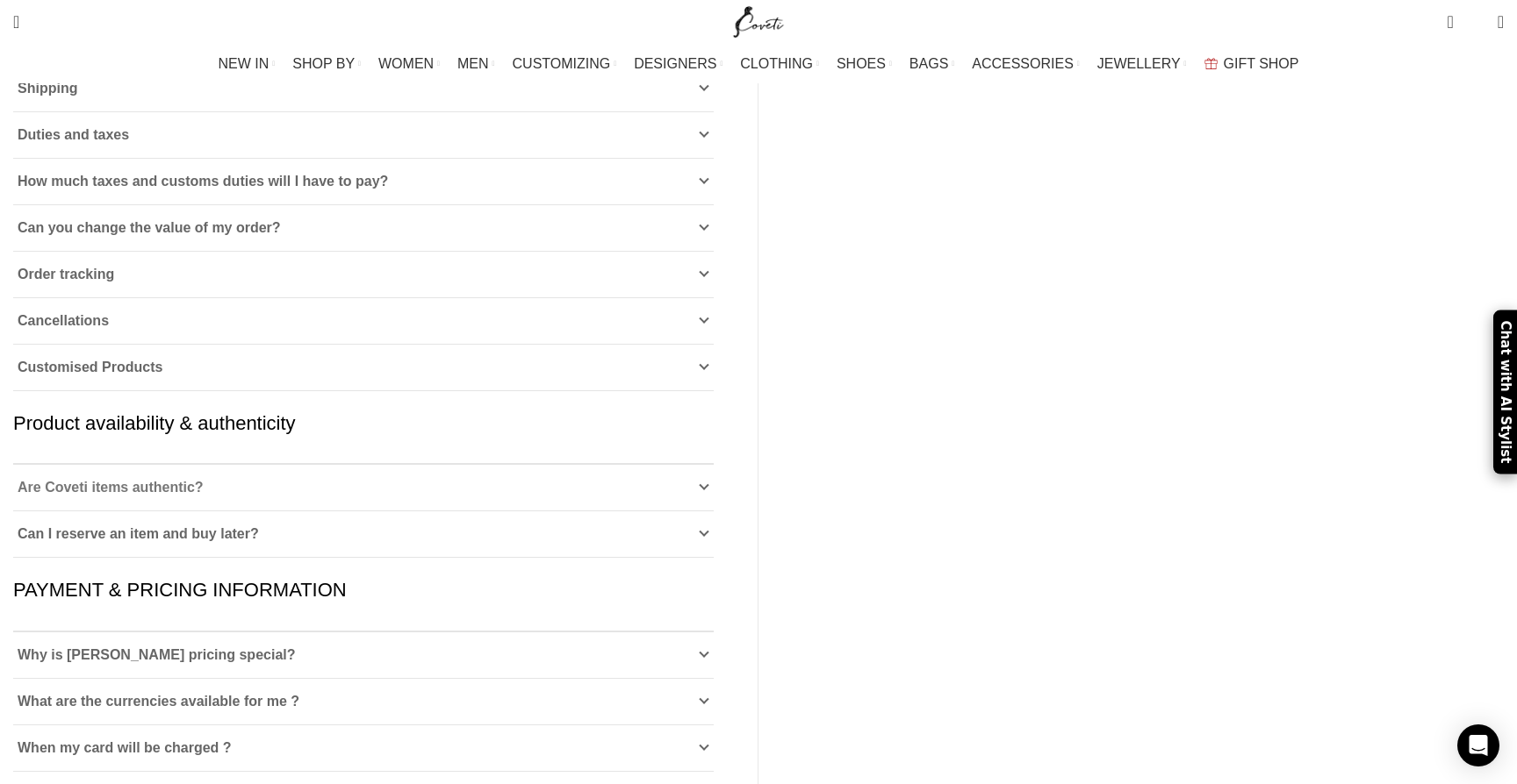
click at [568, 465] on link "Are Coveti items authentic?" at bounding box center [363, 488] width 701 height 46
